Goal: Check status

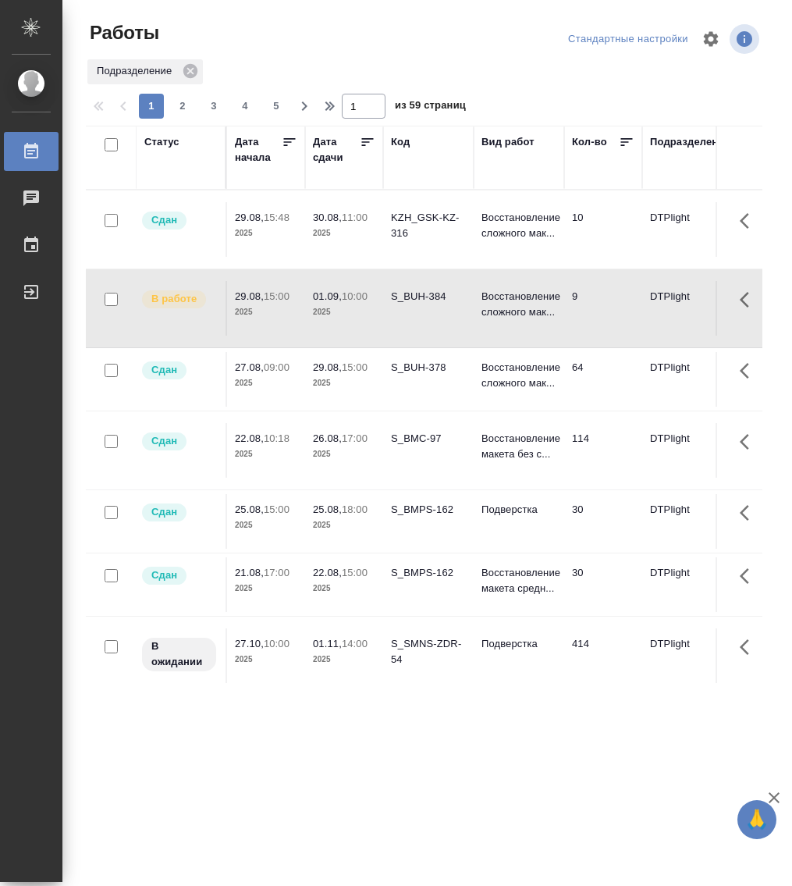
click at [166, 135] on div "Статус" at bounding box center [161, 142] width 35 height 16
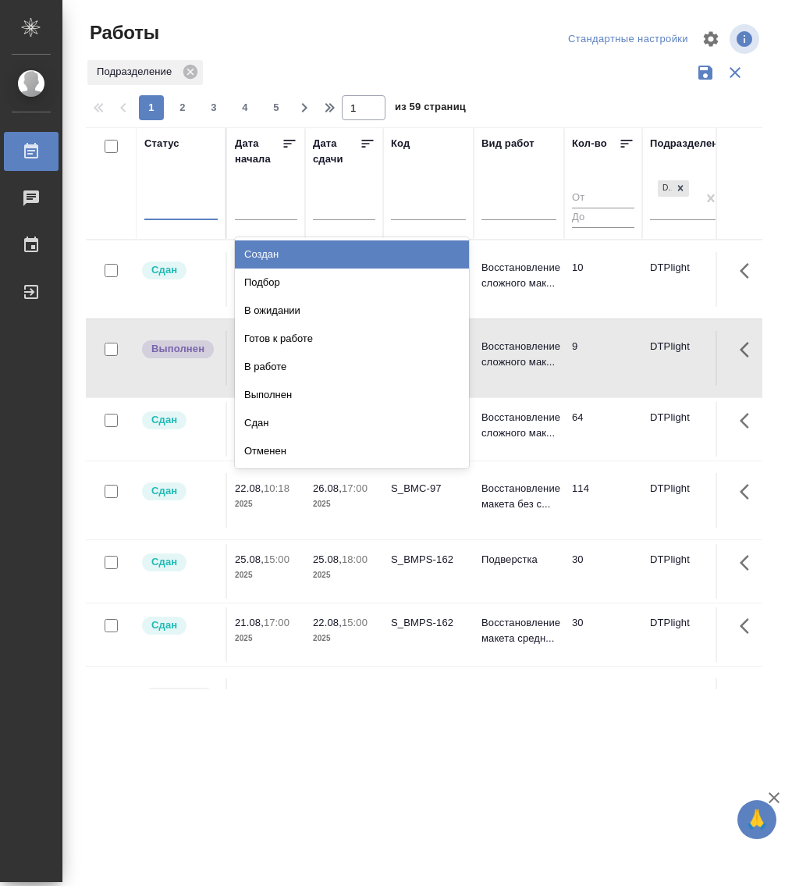
click at [177, 218] on div at bounding box center [180, 205] width 73 height 30
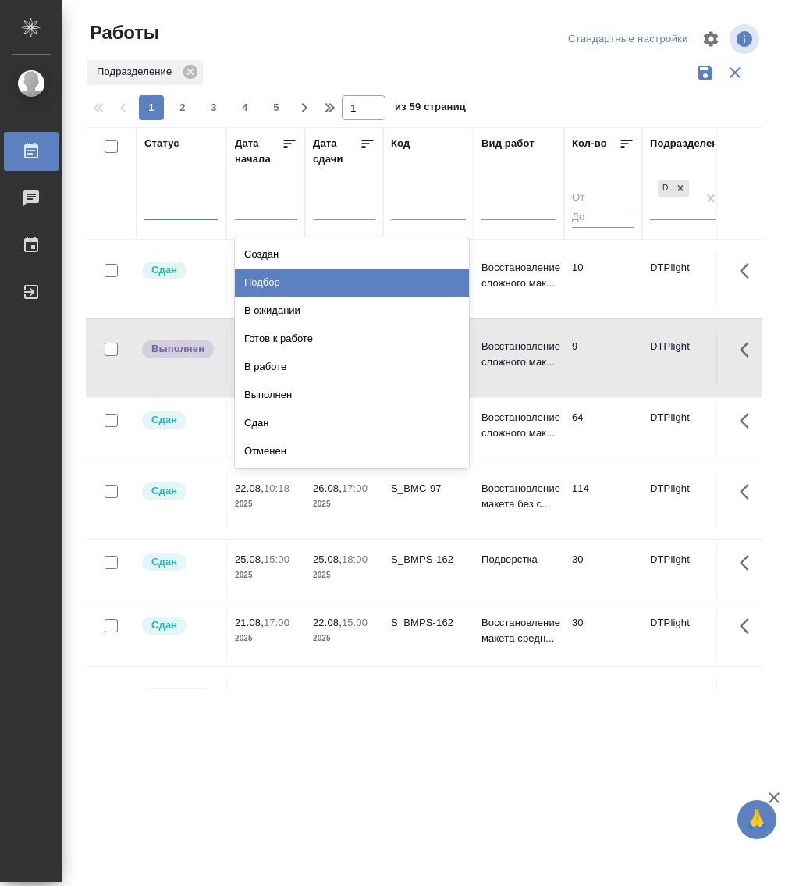
click at [307, 288] on div "Подбор" at bounding box center [352, 282] width 234 height 28
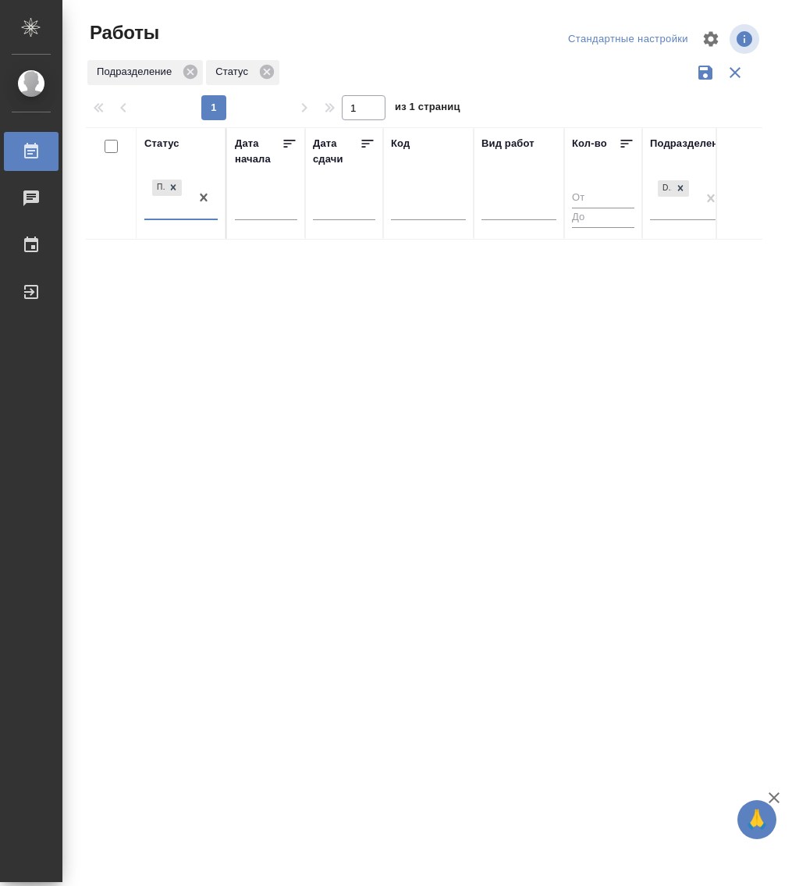
click at [182, 218] on div "Подбор" at bounding box center [166, 197] width 45 height 42
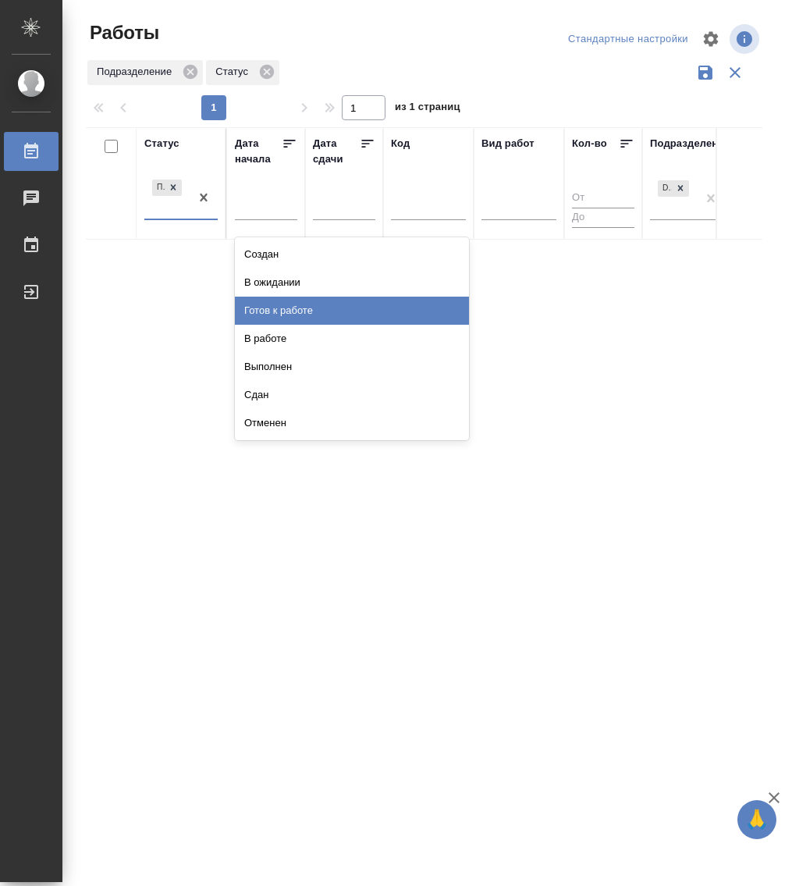
click at [318, 304] on div "Готов к работе" at bounding box center [352, 310] width 234 height 28
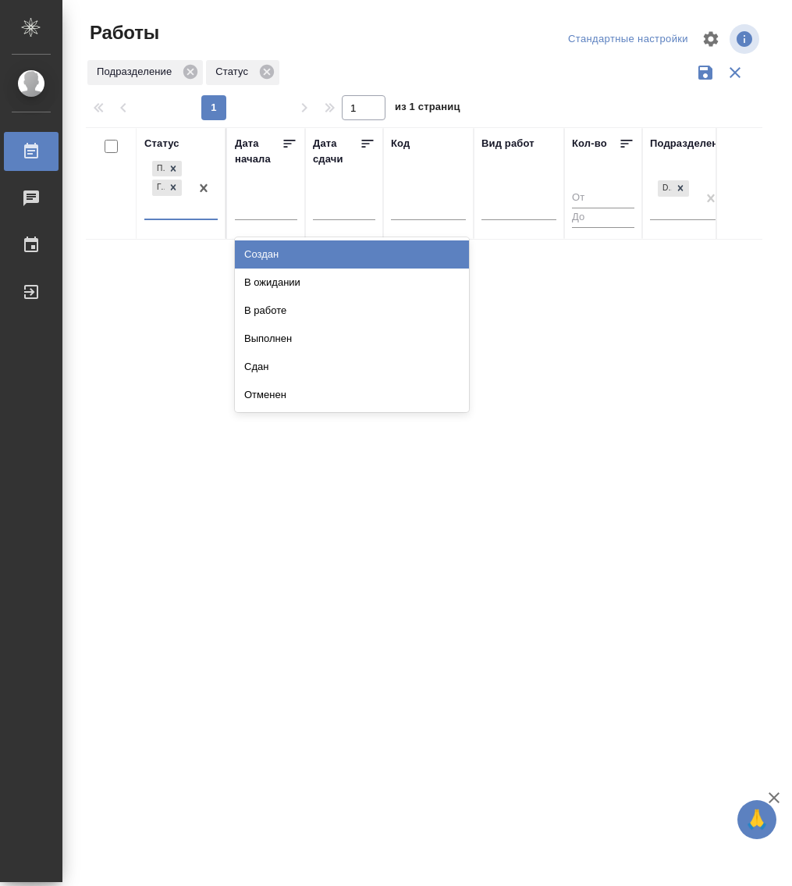
click at [185, 218] on div "Подбор Готов к работе" at bounding box center [166, 188] width 45 height 61
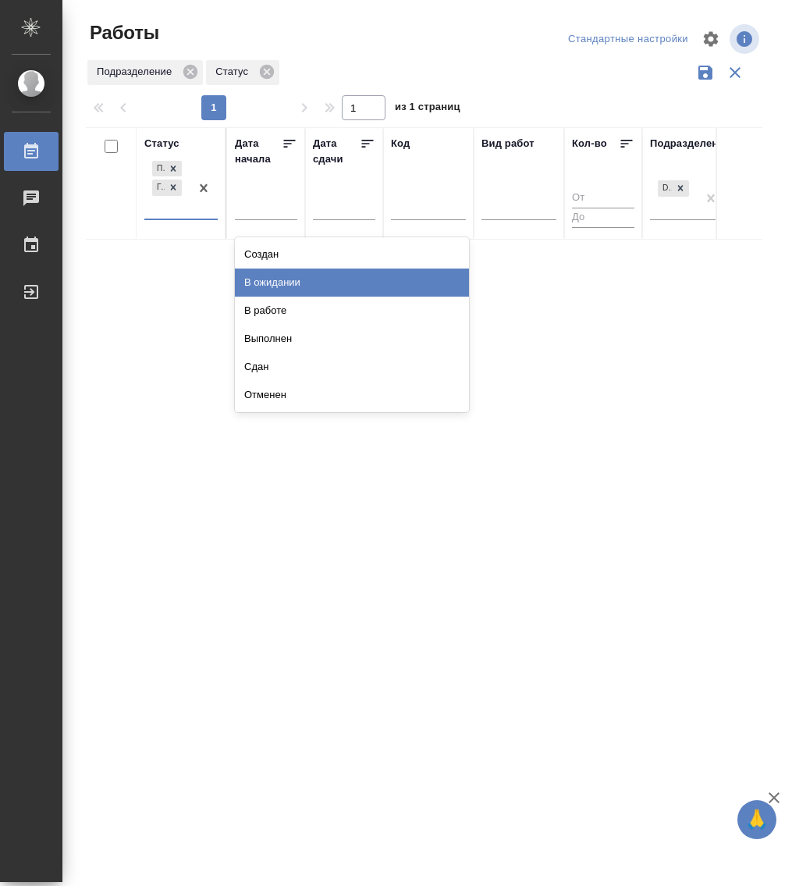
click at [307, 278] on div "В ожидании" at bounding box center [352, 282] width 234 height 28
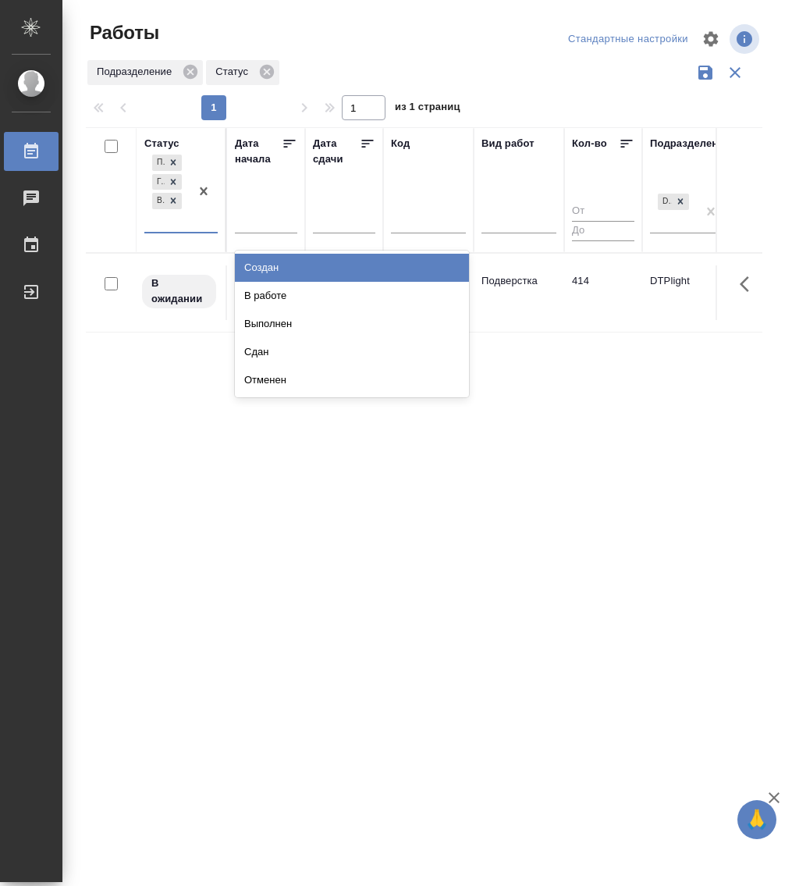
click at [181, 229] on div "Подбор Готов к работе В ожидании" at bounding box center [166, 191] width 45 height 80
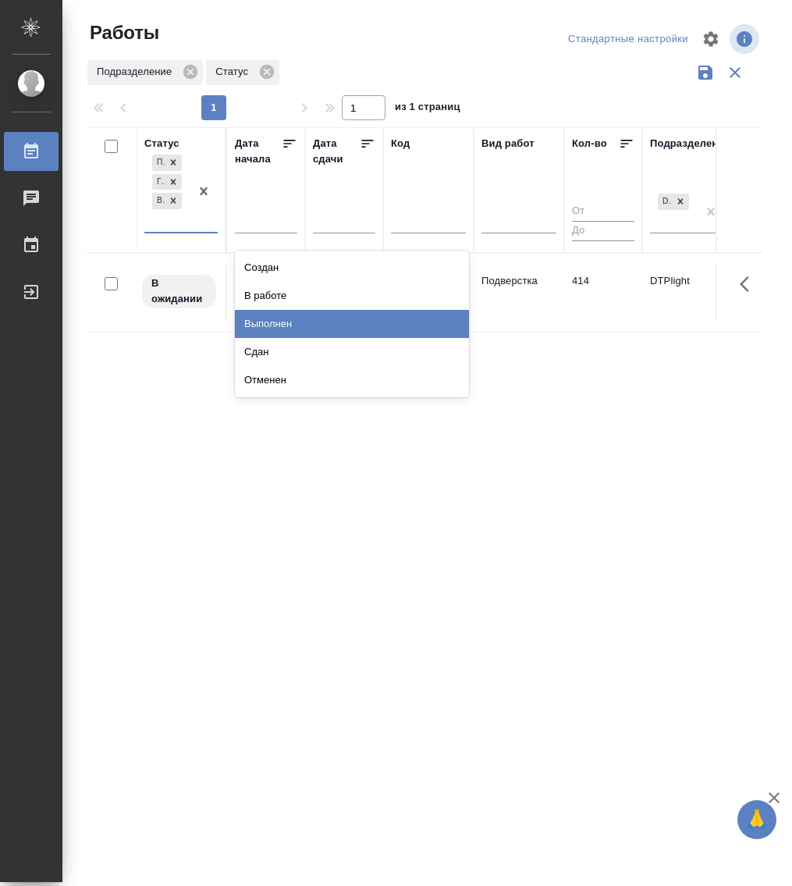
click at [304, 325] on div "Выполнен" at bounding box center [352, 324] width 234 height 28
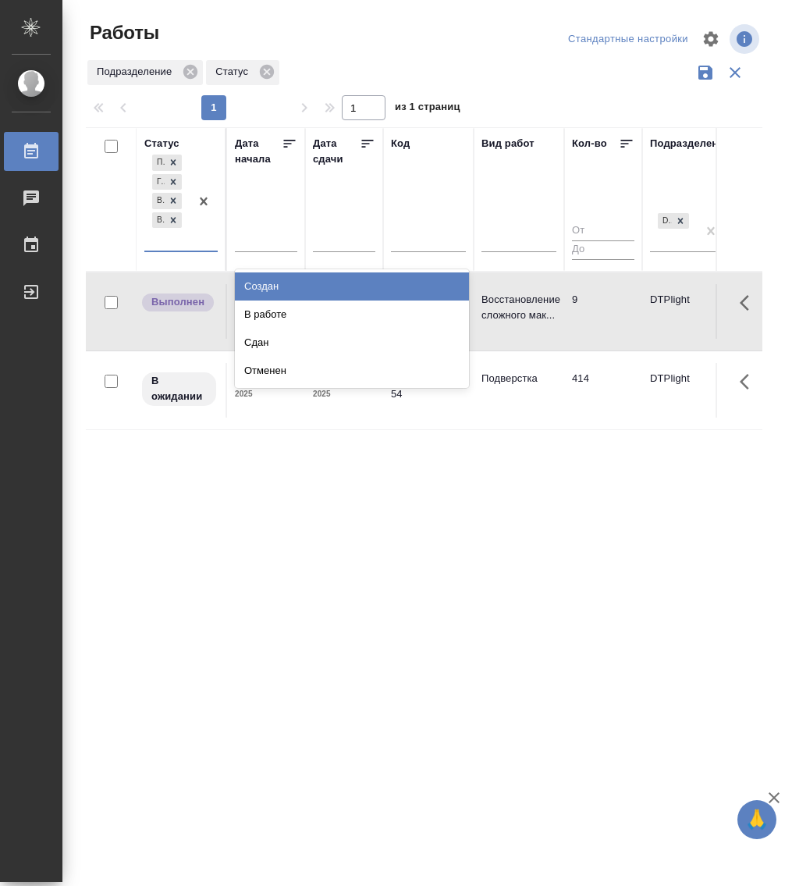
click at [199, 243] on div at bounding box center [204, 200] width 28 height 99
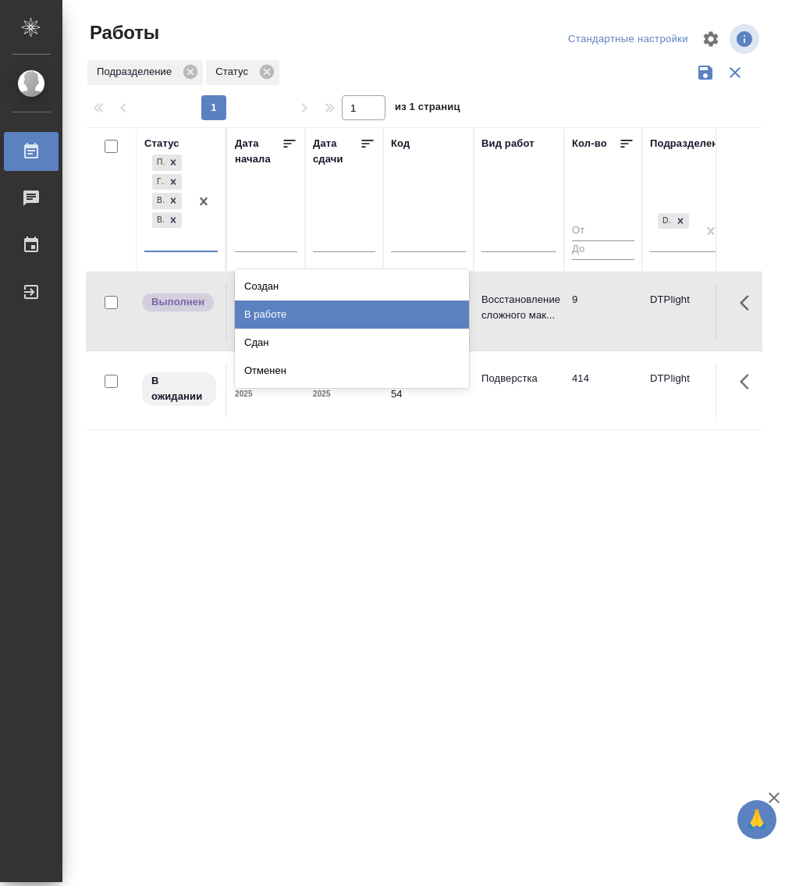
click at [343, 313] on div "В работе" at bounding box center [352, 314] width 234 height 28
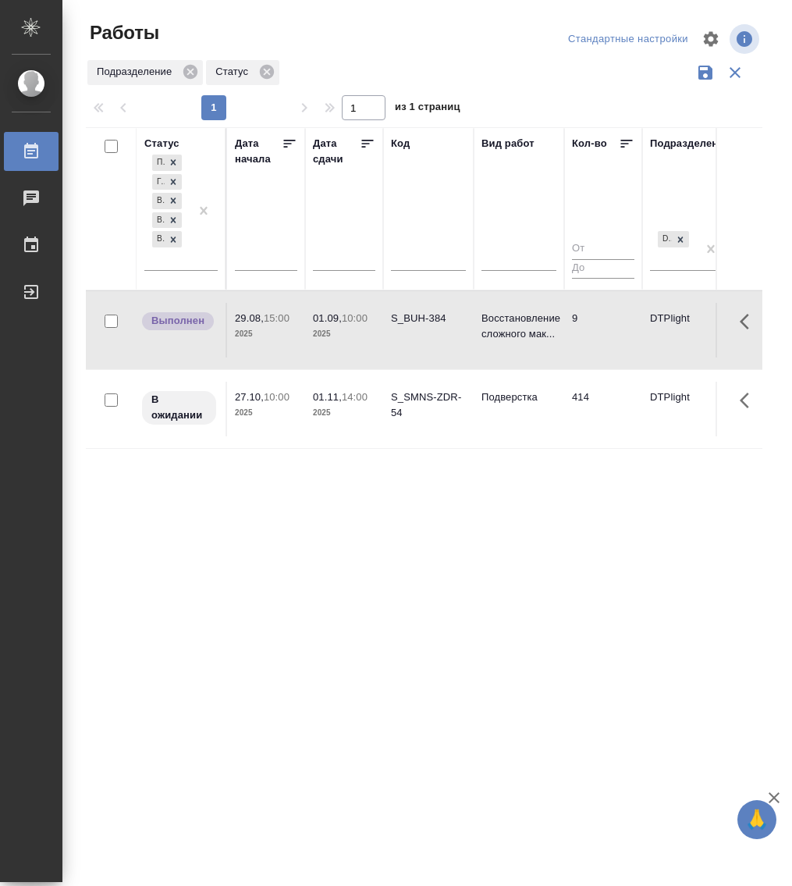
click at [402, 541] on div "Статус Подбор Готов к работе В ожидании Выполнен В работе Дата начала Дата сдач…" at bounding box center [424, 408] width 676 height 562
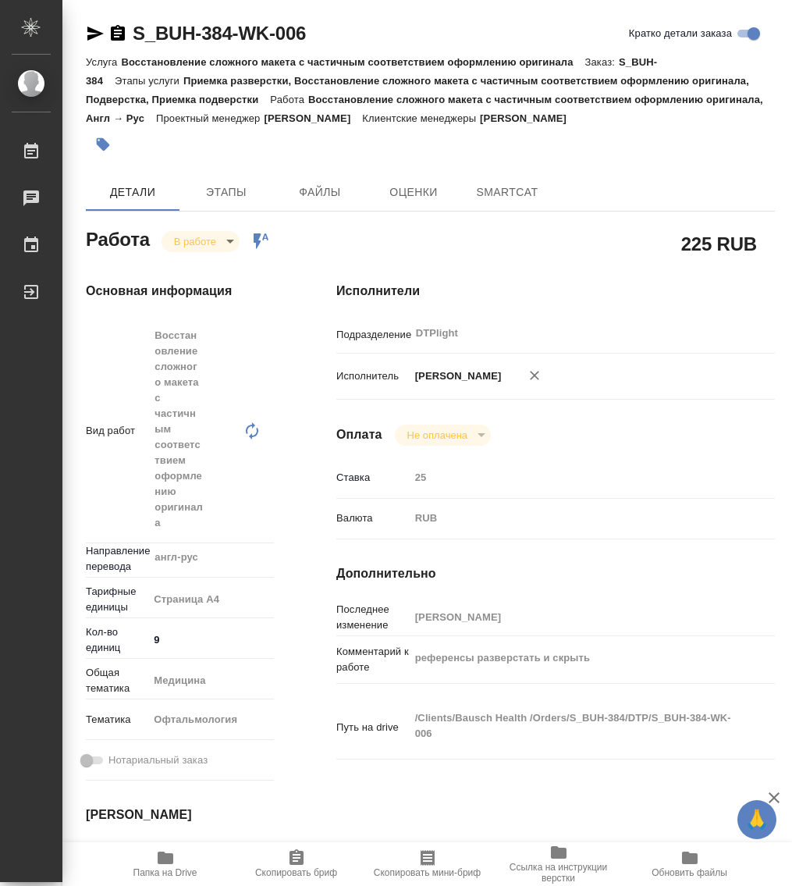
type textarea "x"
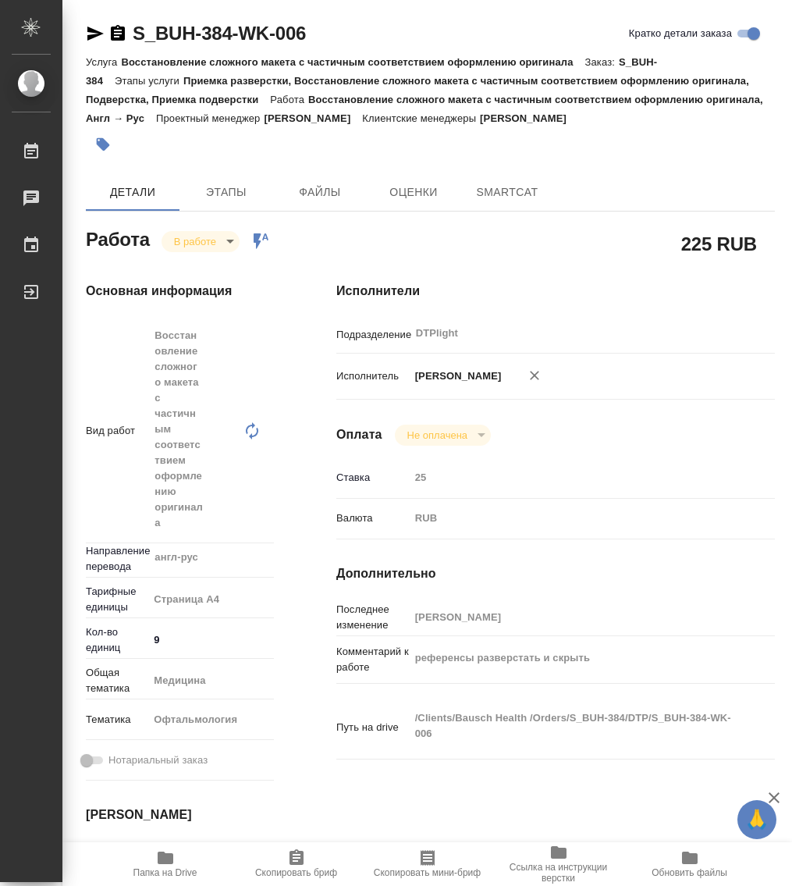
type textarea "x"
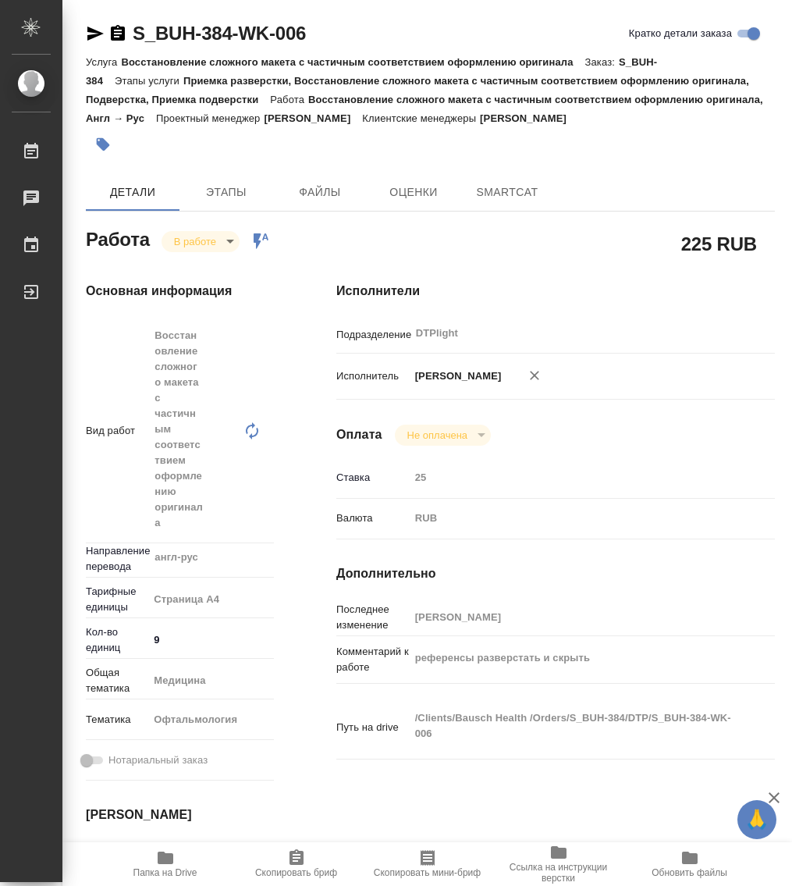
type textarea "x"
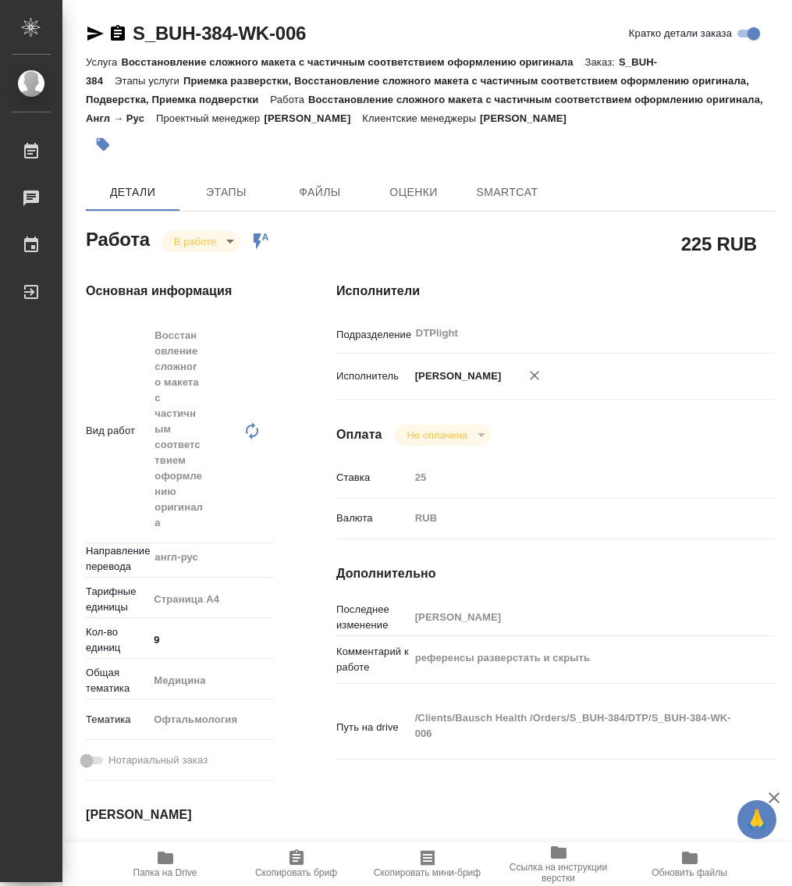
type textarea "x"
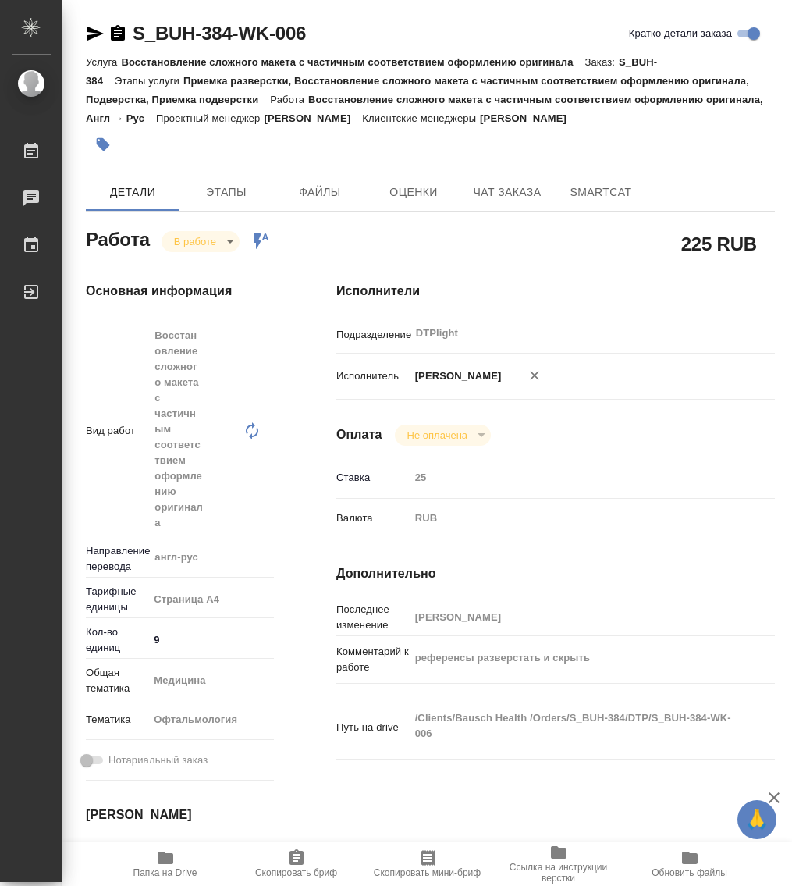
type textarea "x"
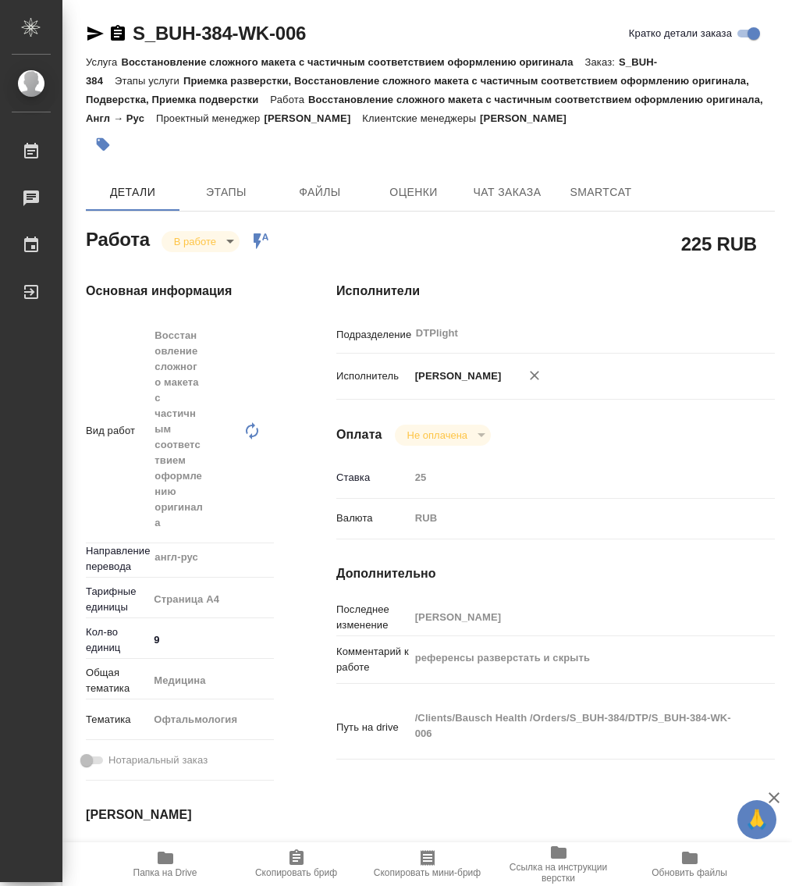
type textarea "x"
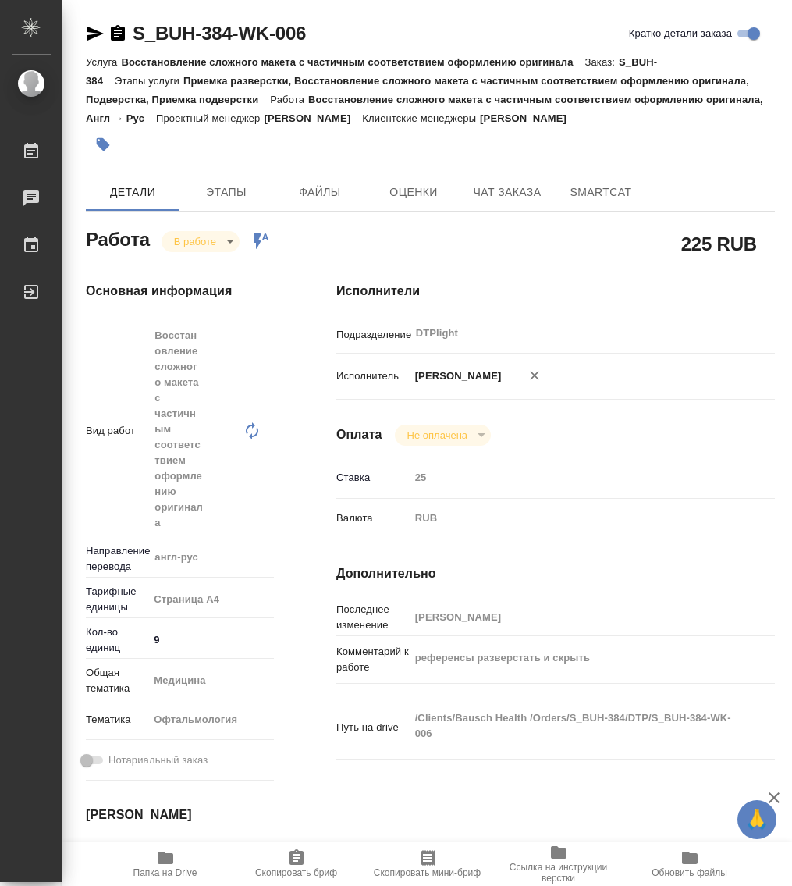
type textarea "x"
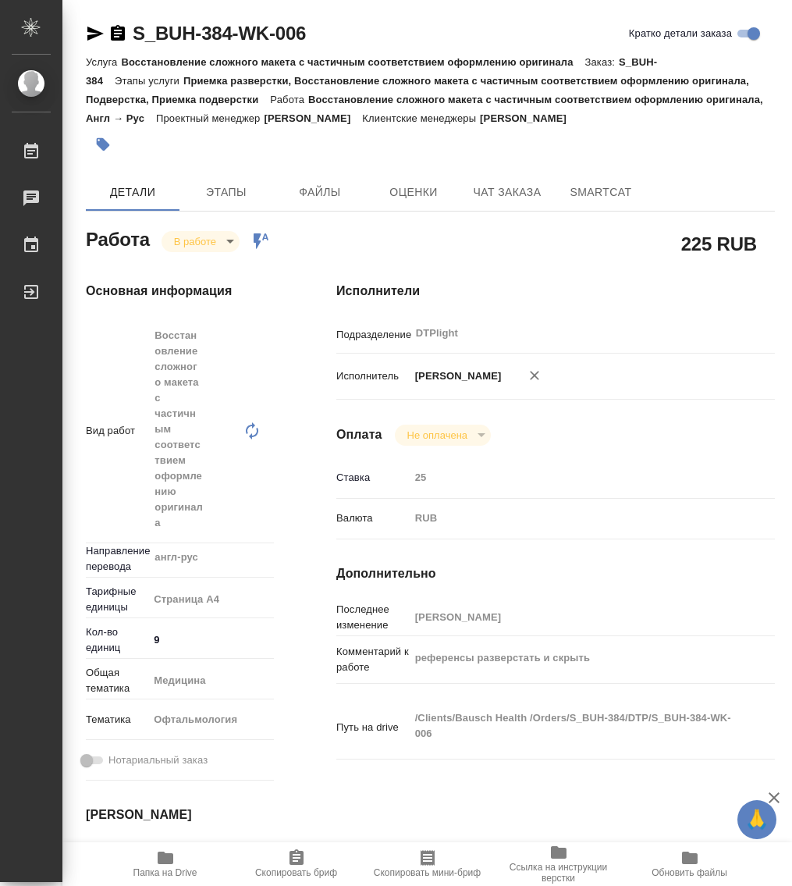
type textarea "x"
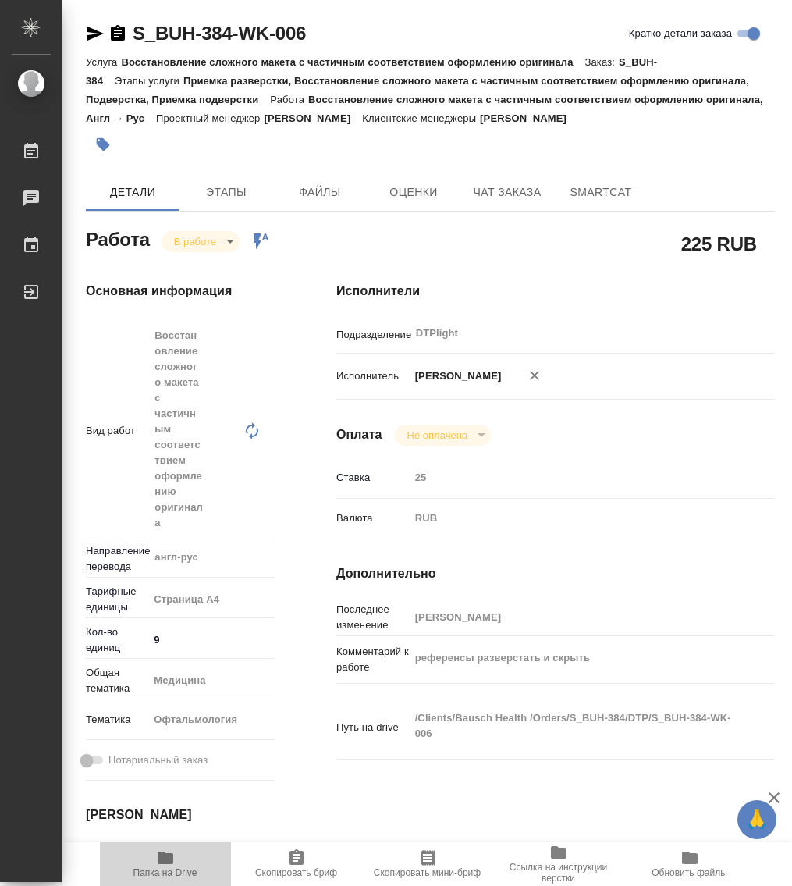
click at [175, 861] on span "Папка на Drive" at bounding box center [165, 863] width 112 height 30
click at [198, 247] on body "🙏 .cls-1 fill:#fff; AWATERA Работы 0 Чаты График Выйти S_BUH-384-WK-006 Кратко …" at bounding box center [396, 443] width 792 height 886
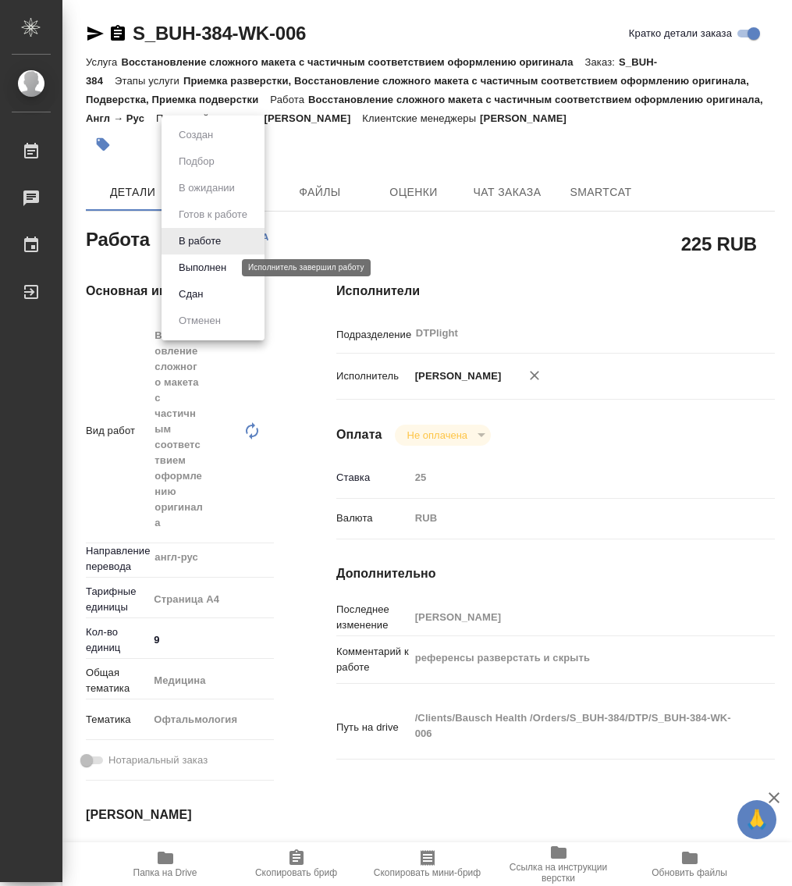
click at [203, 266] on button "Выполнен" at bounding box center [202, 267] width 57 height 17
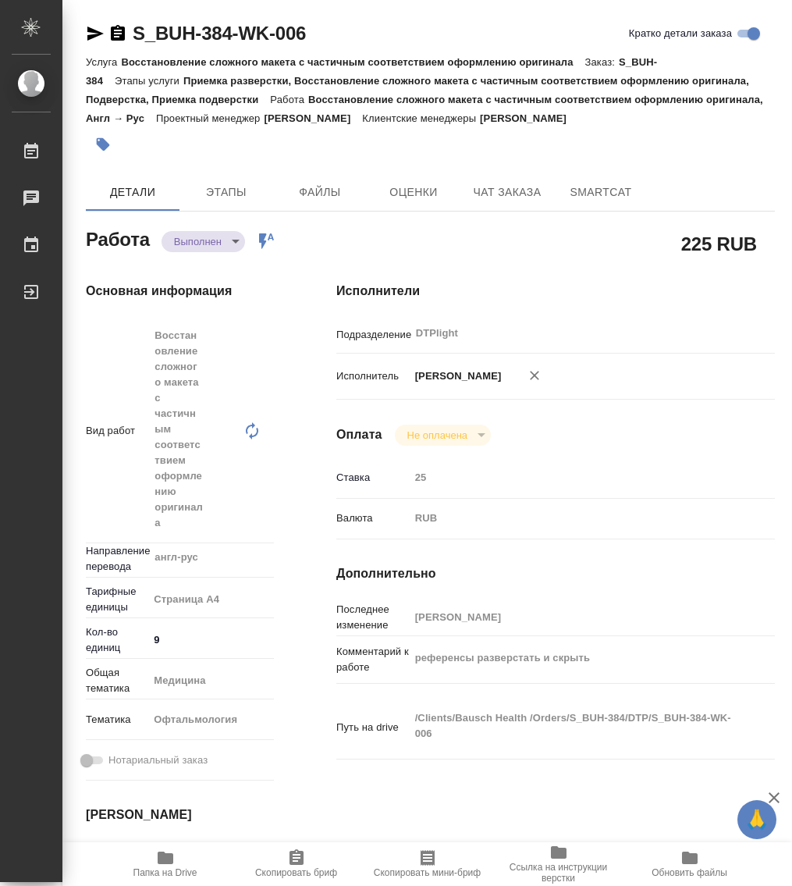
type textarea "x"
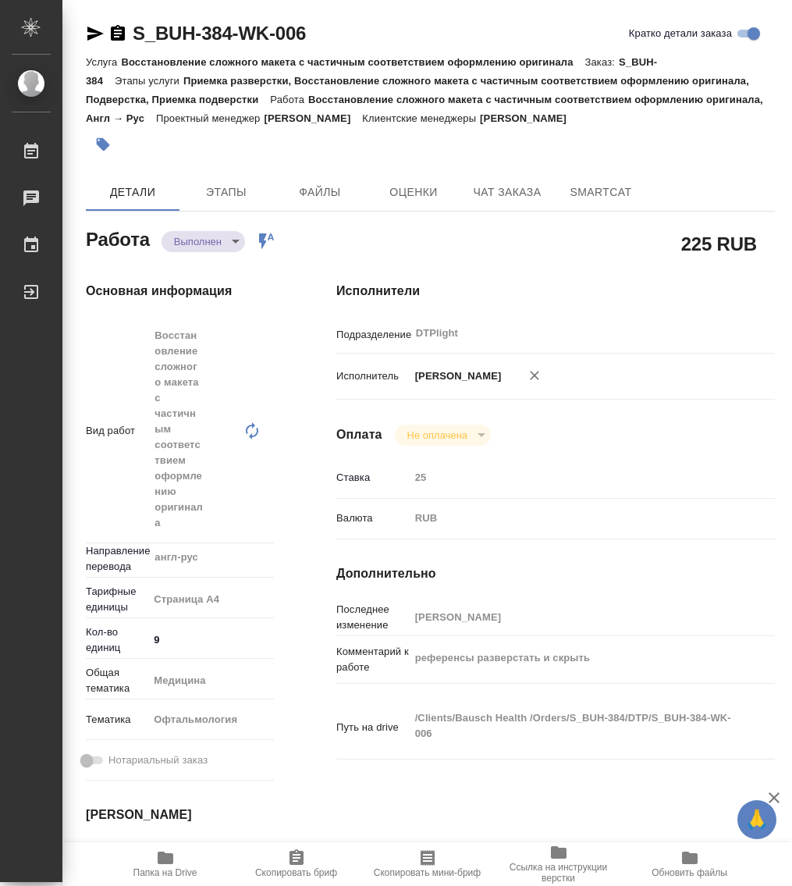
type textarea "x"
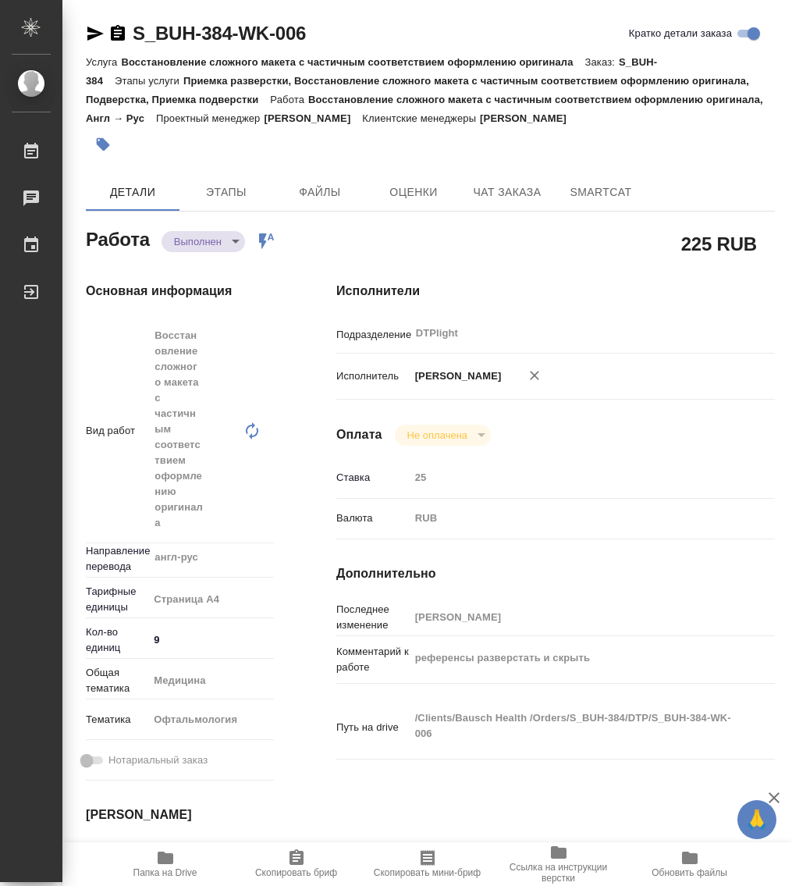
type textarea "x"
